Goal: Task Accomplishment & Management: Manage account settings

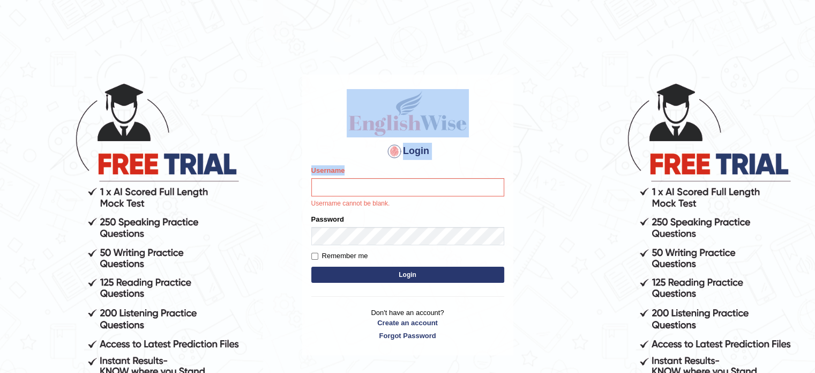
drag, startPoint x: 0, startPoint y: 0, endPoint x: 331, endPoint y: 179, distance: 376.6
click at [331, 179] on body "Login Please fix the following errors: Username Username cannot be blank. Passw…" at bounding box center [407, 227] width 815 height 373
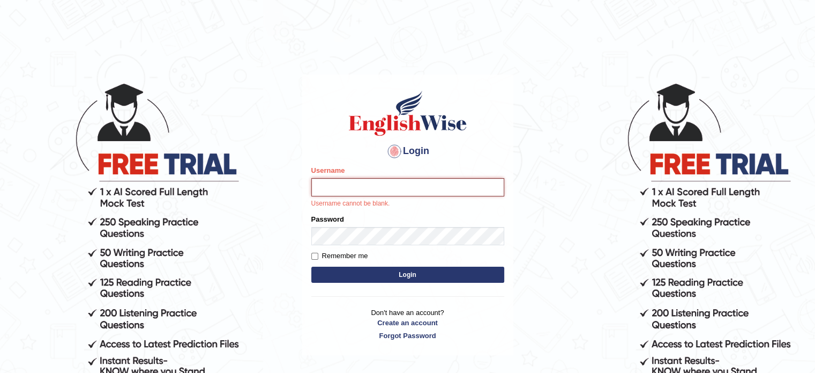
click at [341, 192] on input "Username" at bounding box center [407, 187] width 193 height 18
type input "9bands"
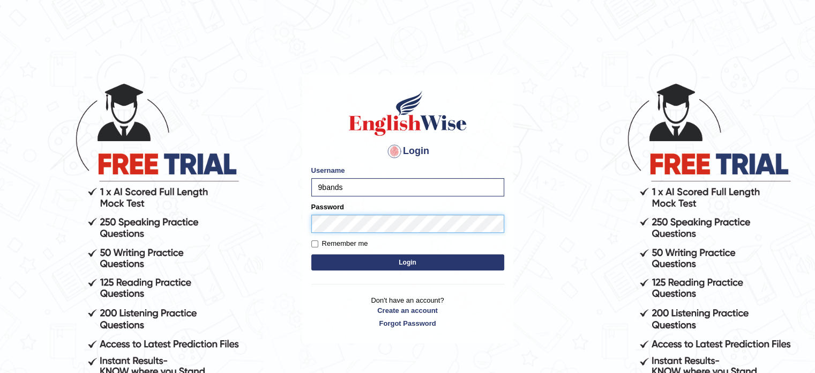
click at [311, 254] on button "Login" at bounding box center [407, 262] width 193 height 16
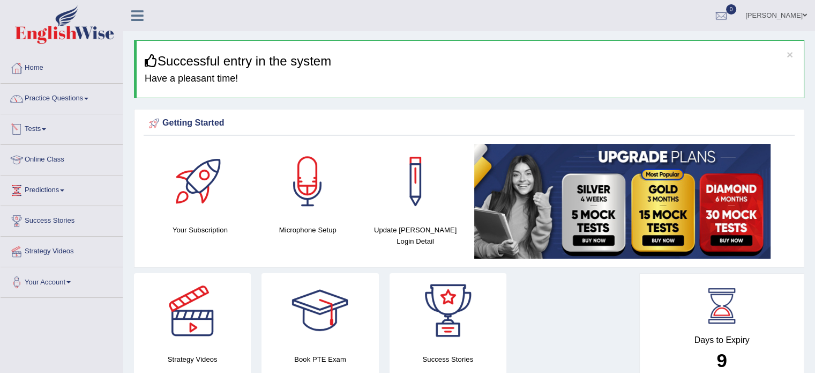
click at [40, 130] on link "Tests" at bounding box center [62, 127] width 122 height 27
